Goal: Navigation & Orientation: Understand site structure

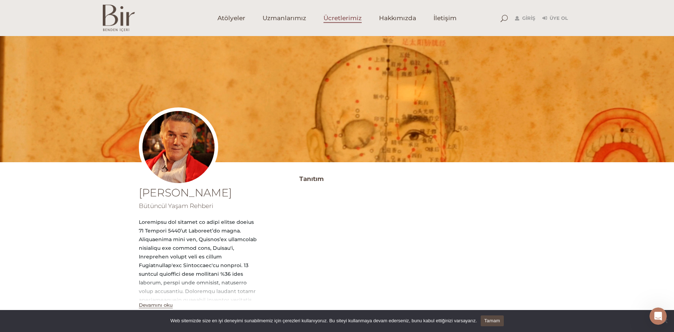
click at [336, 13] on link "Ücretlerimiz" at bounding box center [343, 18] width 56 height 36
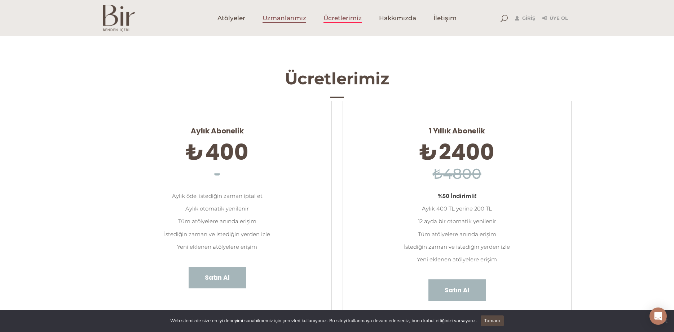
click at [281, 24] on link "Uzmanlarımız" at bounding box center [284, 18] width 61 height 36
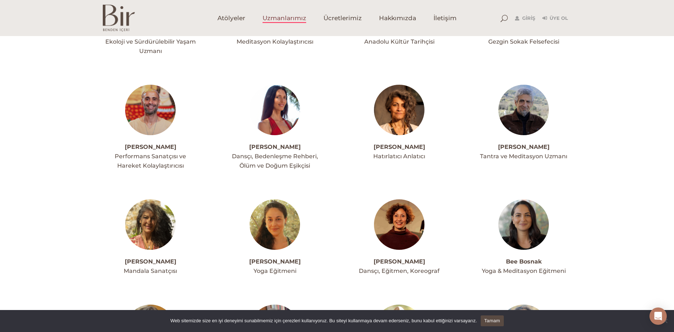
scroll to position [405, 0]
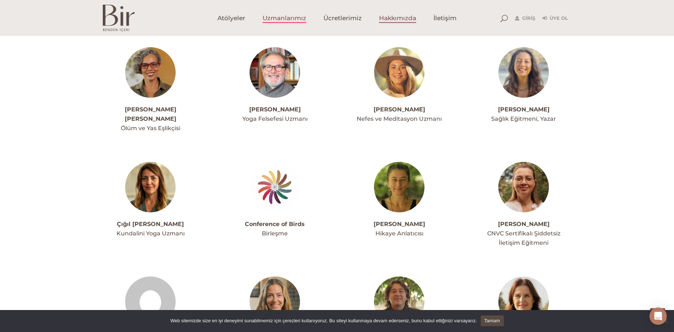
click at [411, 17] on span "Hakkımızda" at bounding box center [397, 18] width 37 height 8
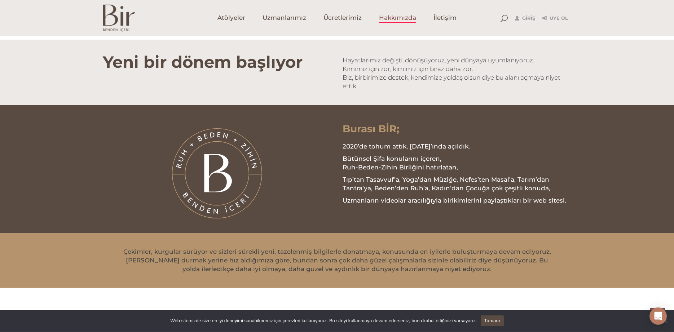
scroll to position [772, 0]
